Goal: Download file/media

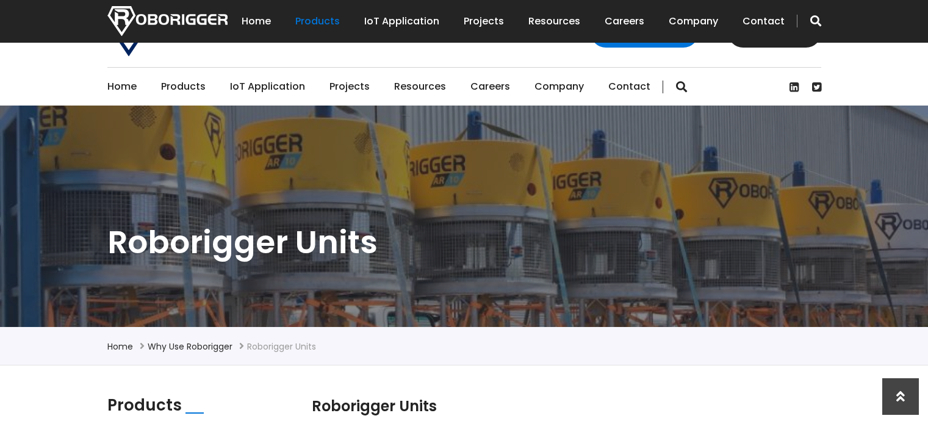
scroll to position [671, 0]
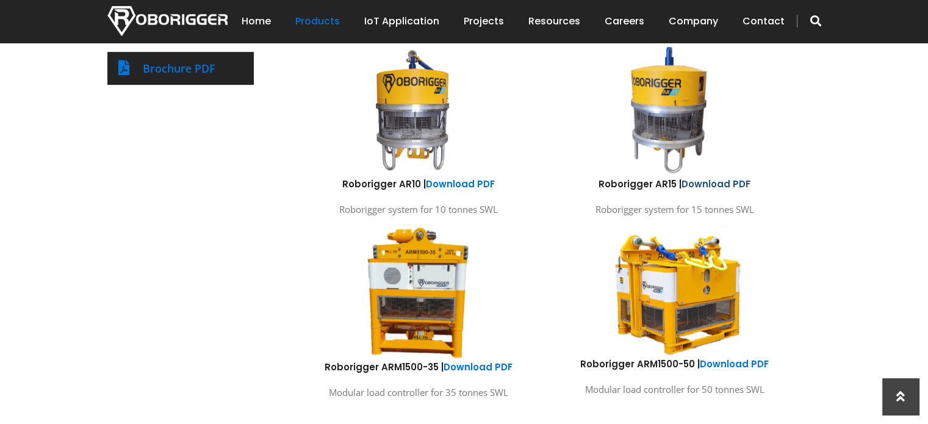
click at [738, 178] on link "Download PDF" at bounding box center [715, 184] width 69 height 13
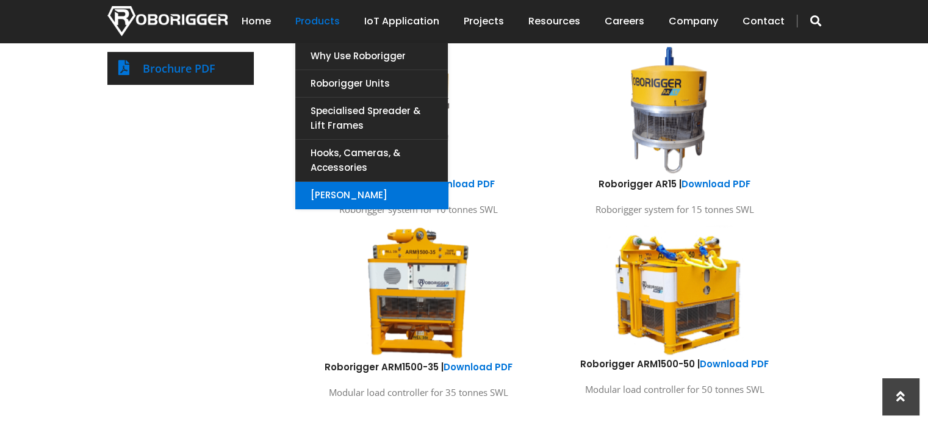
click at [346, 198] on link "[PERSON_NAME]" at bounding box center [371, 195] width 153 height 27
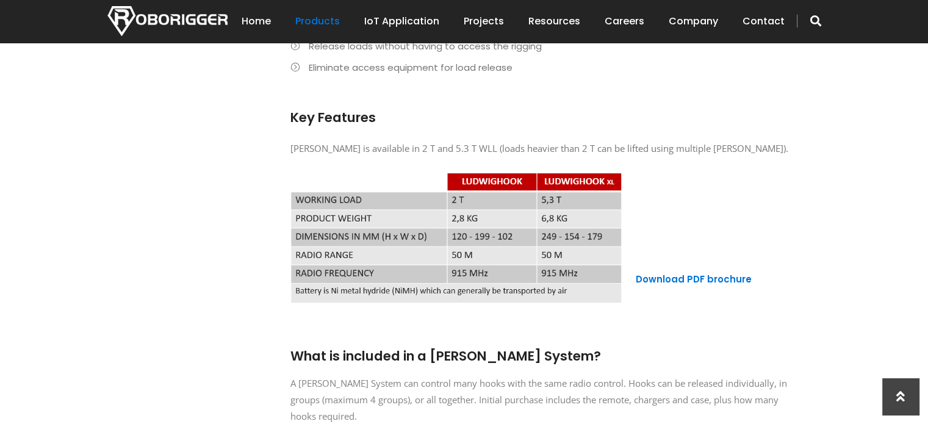
scroll to position [976, 0]
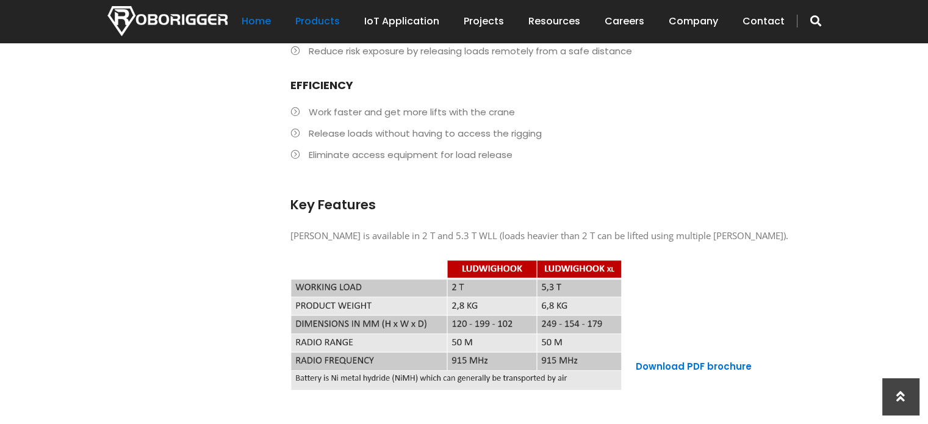
click at [270, 21] on link "Home" at bounding box center [256, 21] width 29 height 38
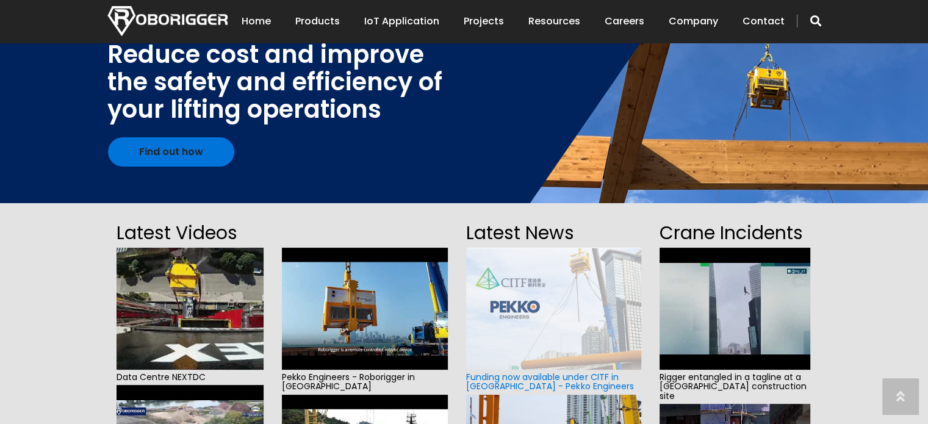
scroll to position [244, 0]
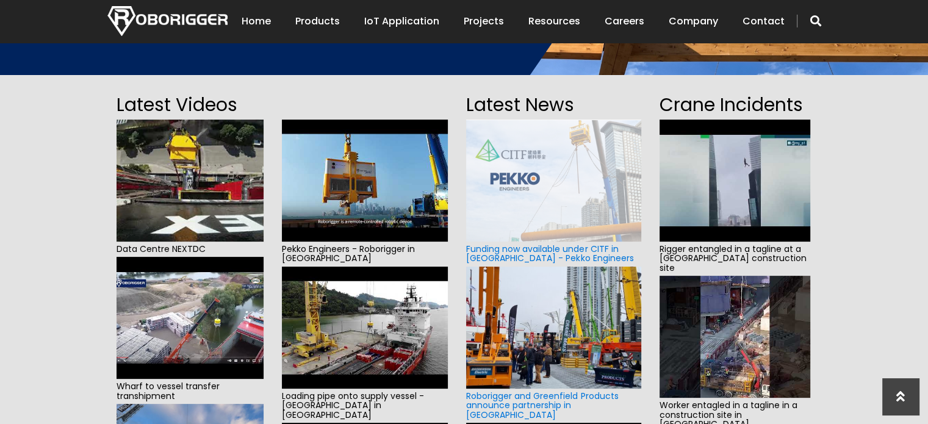
click at [712, 217] on img at bounding box center [734, 181] width 151 height 122
